Goal: Find specific page/section: Find specific page/section

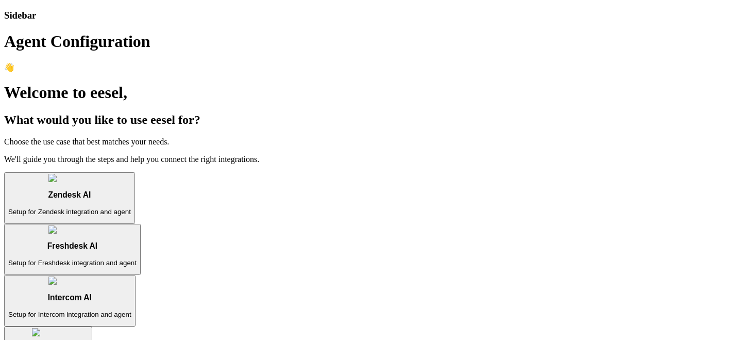
scroll to position [98, 0]
